Goal: Information Seeking & Learning: Learn about a topic

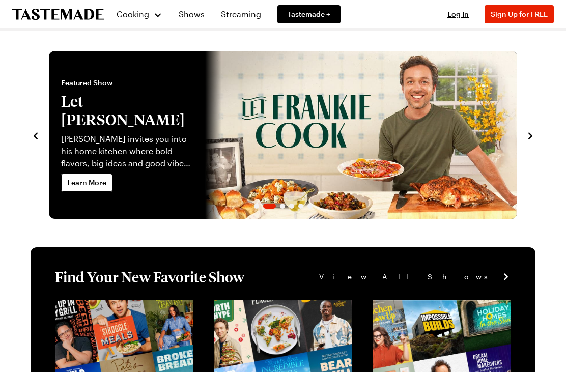
click at [526, 138] on icon "navigate to next item" at bounding box center [530, 136] width 10 height 10
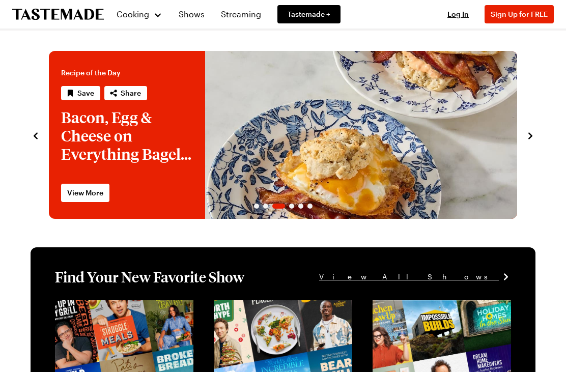
click at [527, 139] on icon "navigate to next item" at bounding box center [530, 136] width 10 height 10
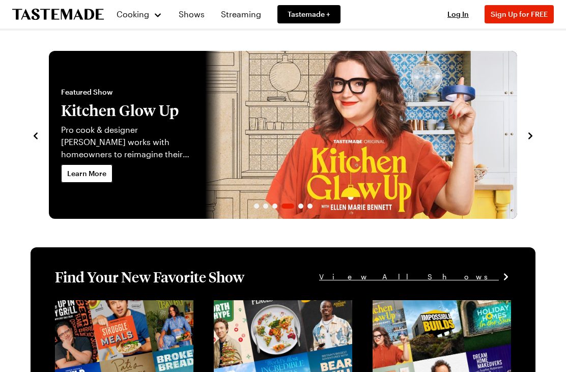
click at [530, 139] on icon "navigate to next item" at bounding box center [530, 136] width 10 height 10
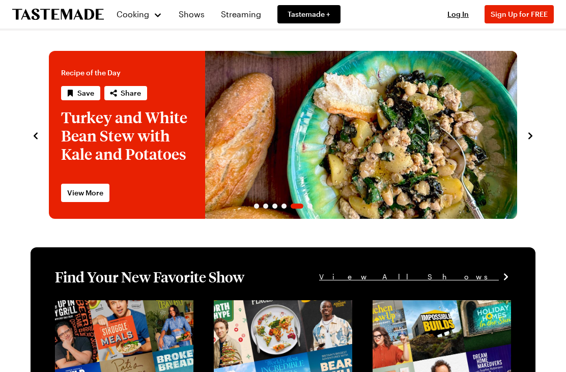
click at [528, 137] on icon "navigate to next item" at bounding box center [530, 136] width 10 height 10
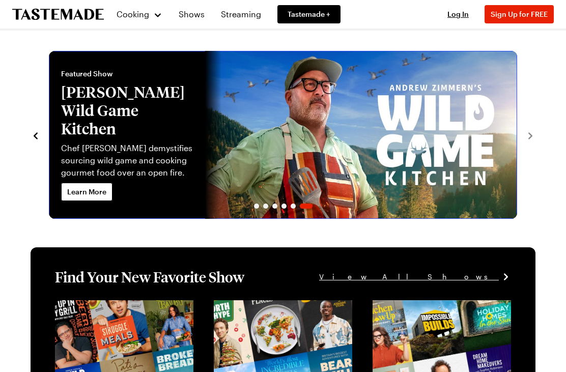
click at [49, 130] on link "Andrew Zimmern's Wild Game Kitchen" at bounding box center [49, 135] width 0 height 168
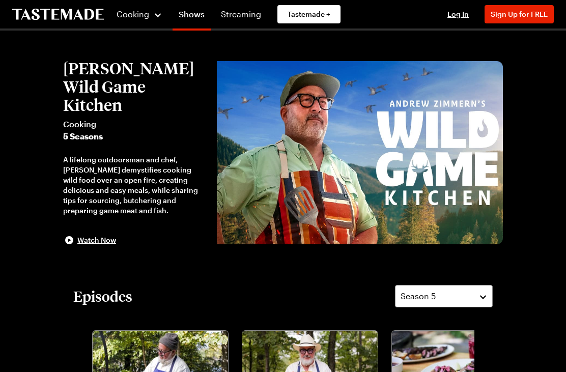
click at [191, 10] on link "Shows" at bounding box center [192, 16] width 38 height 29
click at [195, 17] on link "Shows" at bounding box center [192, 16] width 38 height 29
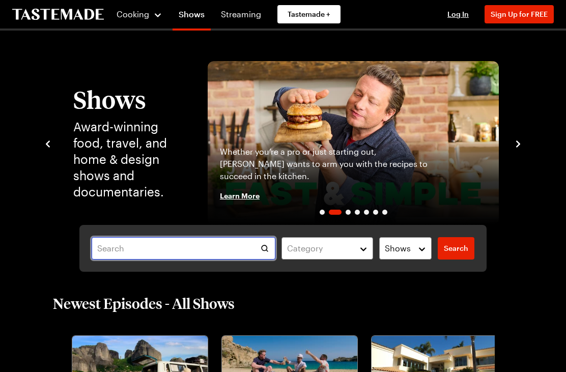
click at [248, 244] on input "text" at bounding box center [184, 248] width 184 height 22
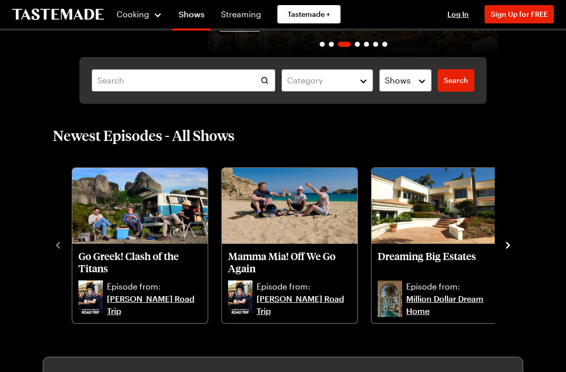
scroll to position [167, 0]
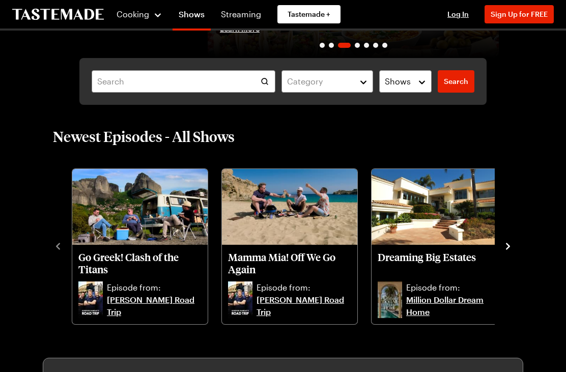
click at [508, 249] on icon "navigate to next item" at bounding box center [508, 246] width 4 height 7
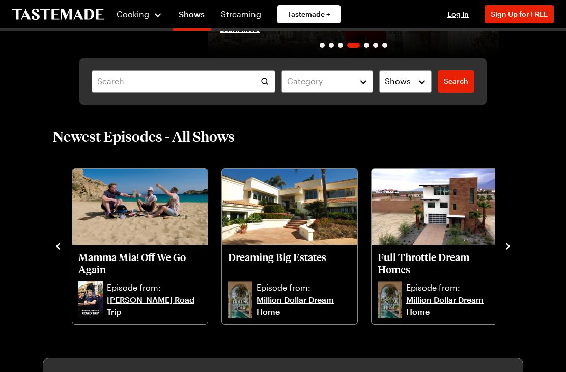
click at [507, 245] on icon "navigate to next item" at bounding box center [508, 246] width 10 height 10
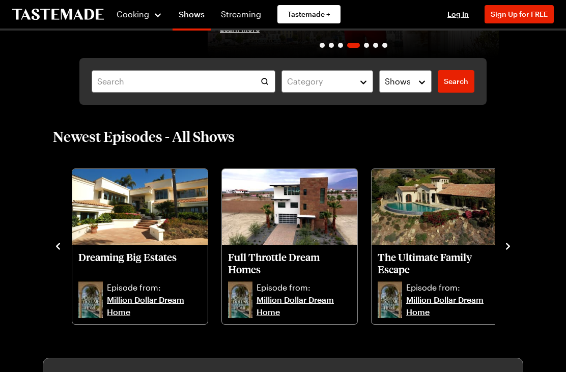
click at [509, 248] on icon "navigate to next item" at bounding box center [508, 246] width 4 height 7
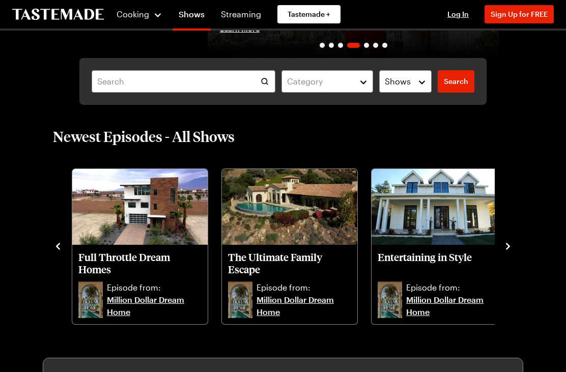
click at [510, 241] on button "navigate to next item" at bounding box center [508, 246] width 10 height 12
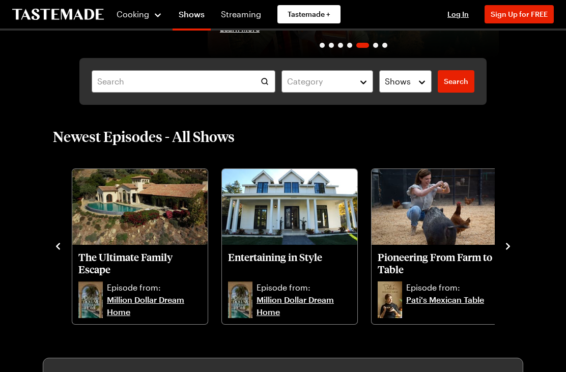
click at [511, 240] on button "navigate to next item" at bounding box center [508, 246] width 10 height 12
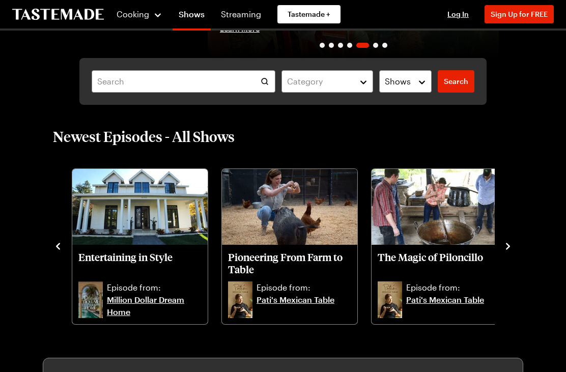
click at [508, 240] on button "navigate to next item" at bounding box center [508, 246] width 10 height 12
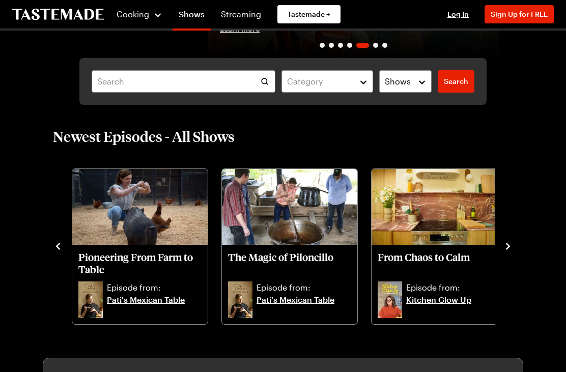
click at [509, 242] on icon "navigate to next item" at bounding box center [508, 246] width 10 height 10
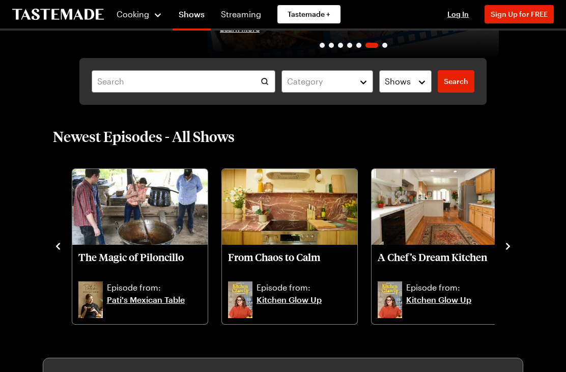
click at [510, 251] on icon "navigate to next item" at bounding box center [508, 246] width 10 height 10
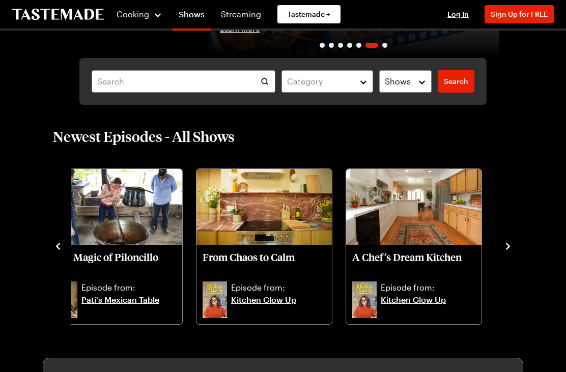
click at [509, 247] on icon "navigate to next item" at bounding box center [508, 246] width 4 height 7
click at [509, 251] on icon "navigate to next item" at bounding box center [508, 246] width 10 height 10
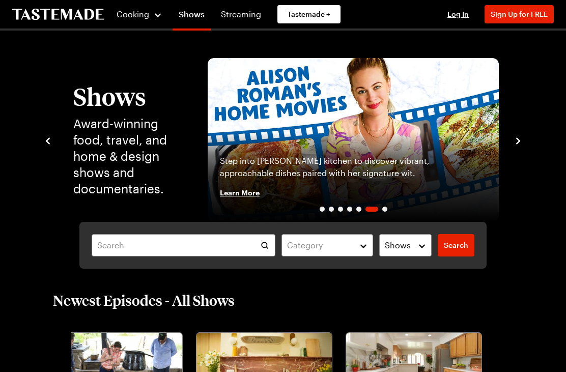
scroll to position [0, 0]
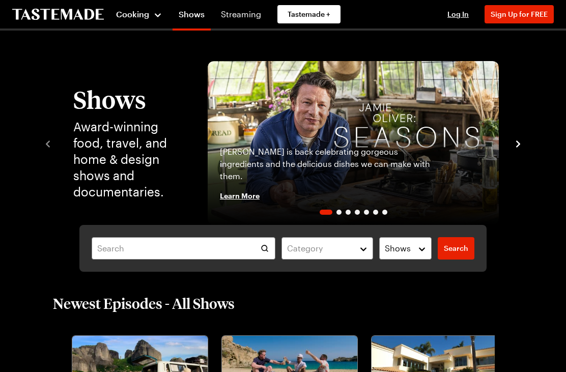
click at [155, 14] on div "Cooking" at bounding box center [139, 14] width 46 height 12
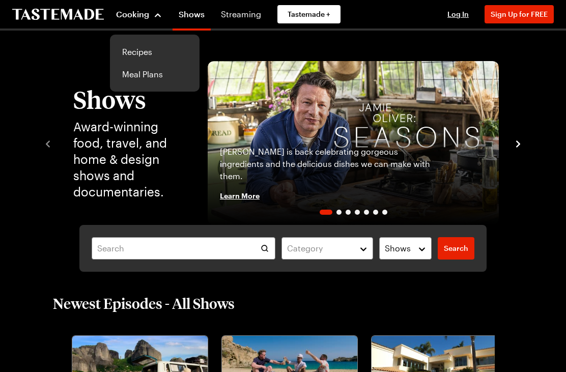
click at [142, 53] on link "Recipes" at bounding box center [154, 52] width 77 height 22
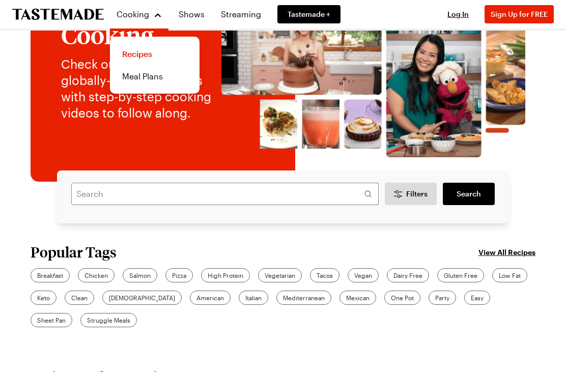
scroll to position [79, 0]
click at [183, 276] on span "Pizza" at bounding box center [179, 275] width 14 height 9
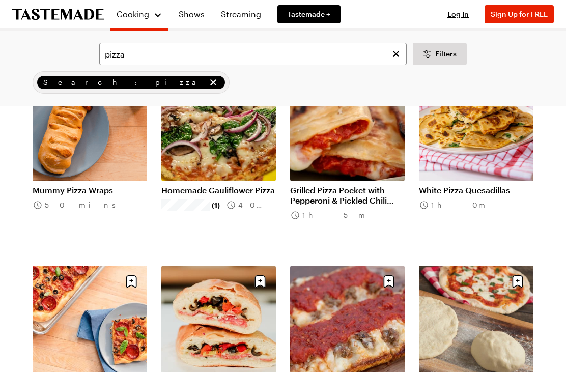
scroll to position [908, 0]
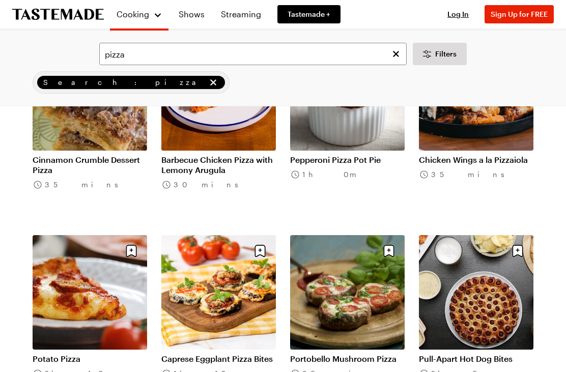
scroll to position [2145, 0]
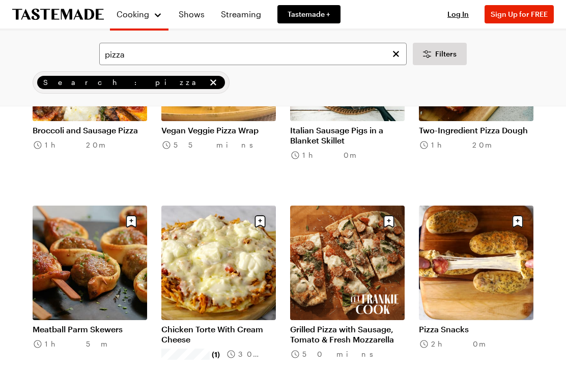
scroll to position [3359, 0]
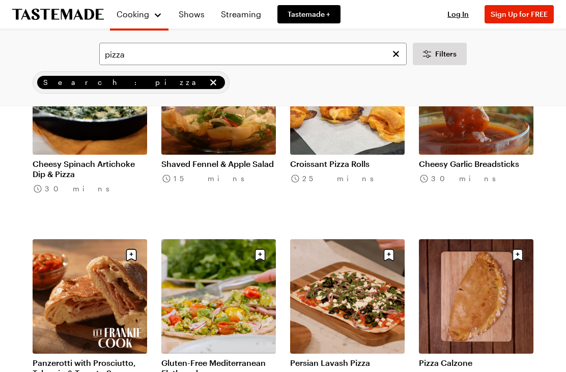
scroll to position [4530, 0]
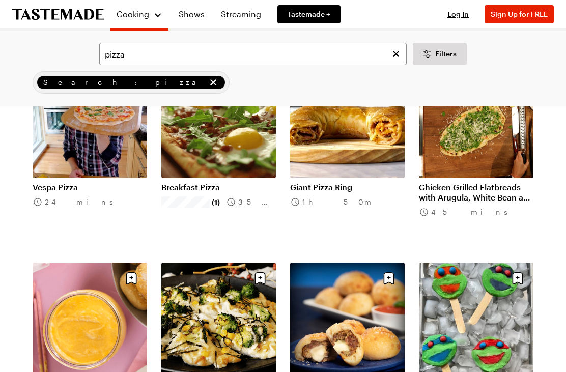
scroll to position [5687, 0]
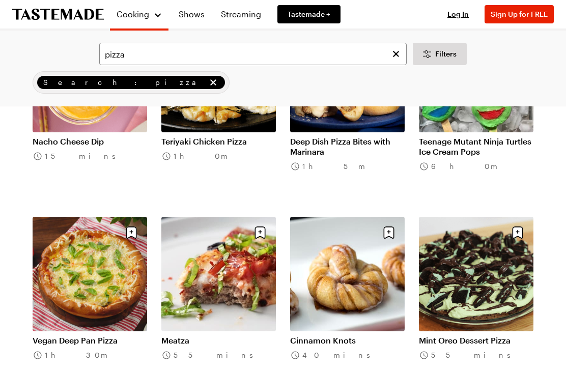
scroll to position [5946, 0]
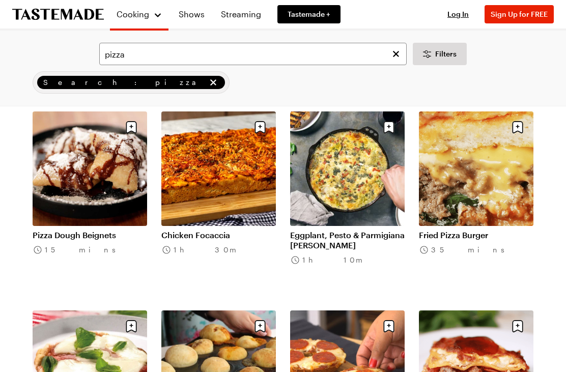
scroll to position [7630, 0]
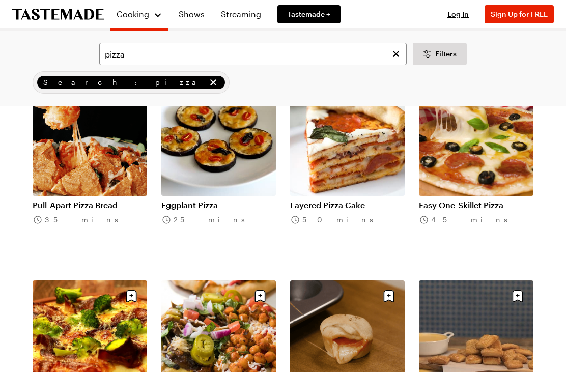
scroll to position [5071, 0]
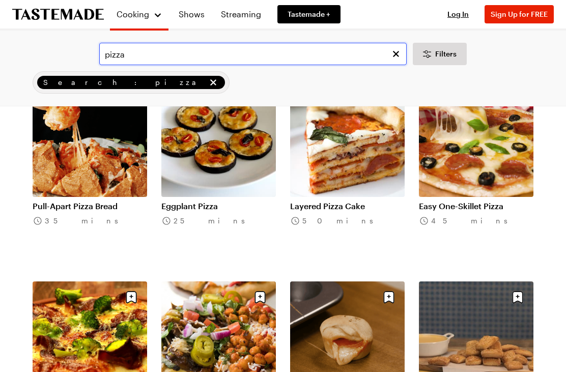
click at [103, 55] on input "pizza" at bounding box center [252, 54] width 307 height 22
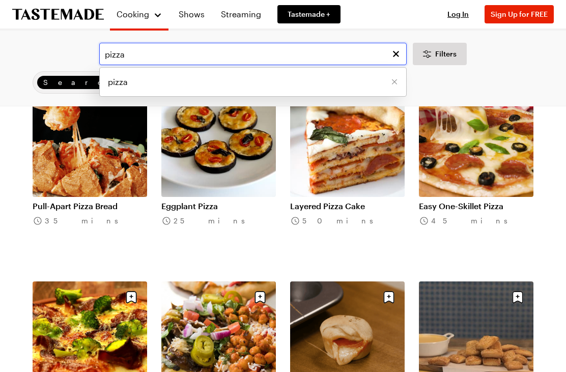
click at [107, 50] on input "pizza" at bounding box center [252, 54] width 307 height 22
click at [167, 47] on input "pizza" at bounding box center [252, 54] width 307 height 22
click at [133, 55] on input "pizza" at bounding box center [252, 54] width 307 height 22
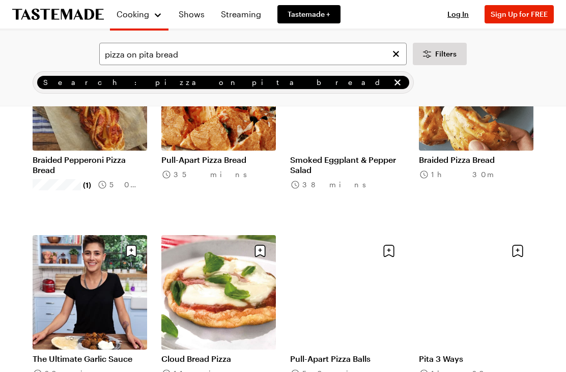
scroll to position [139, 0]
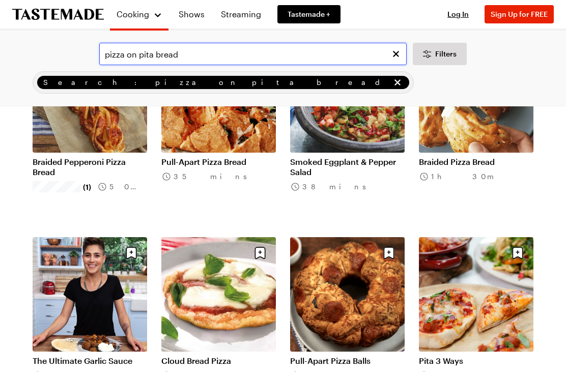
click at [190, 49] on input "pizza on pita bread" at bounding box center [252, 54] width 307 height 22
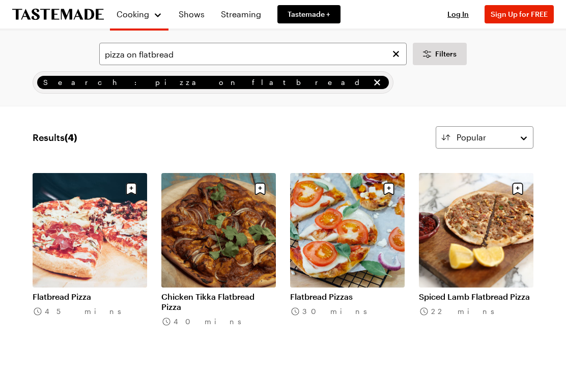
scroll to position [1, 0]
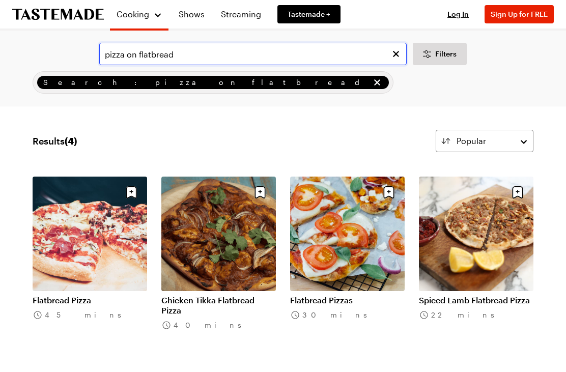
type input "pizza on flatbread"
click at [251, 18] on link "Streaming" at bounding box center [241, 14] width 52 height 29
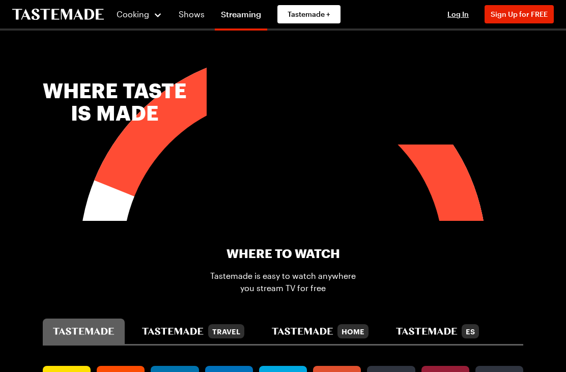
scroll to position [418, 0]
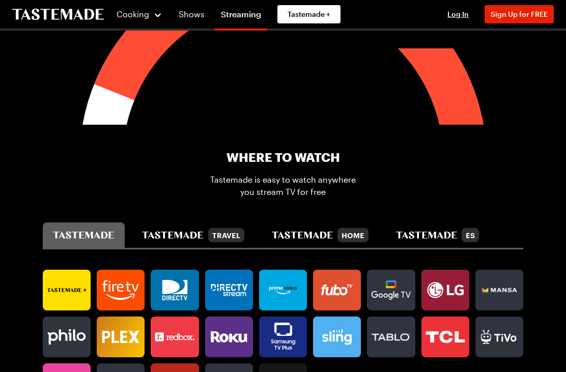
click at [128, 291] on icon at bounding box center [121, 290] width 48 height 29
